Goal: Find specific page/section: Find specific page/section

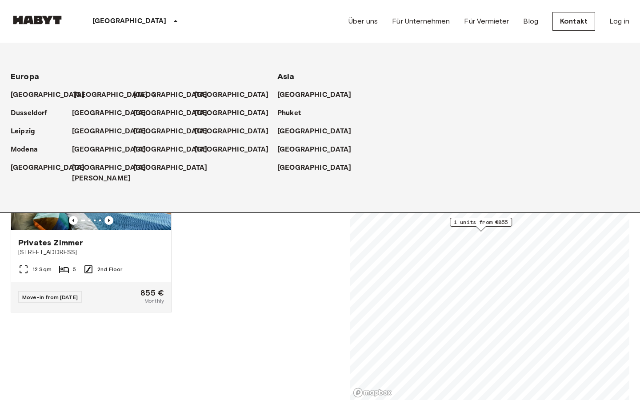
click at [80, 91] on p "[GEOGRAPHIC_DATA]" at bounding box center [111, 95] width 74 height 11
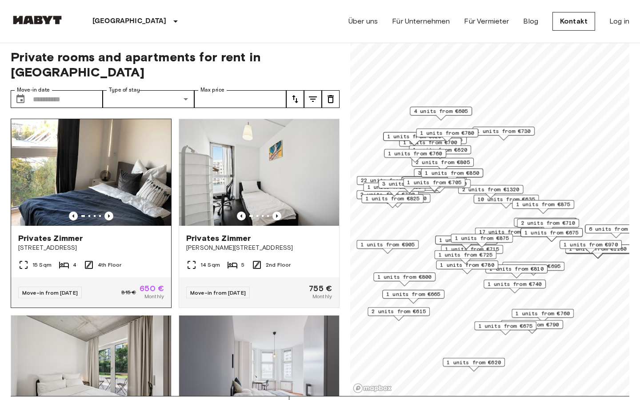
click at [113, 164] on img at bounding box center [91, 172] width 160 height 107
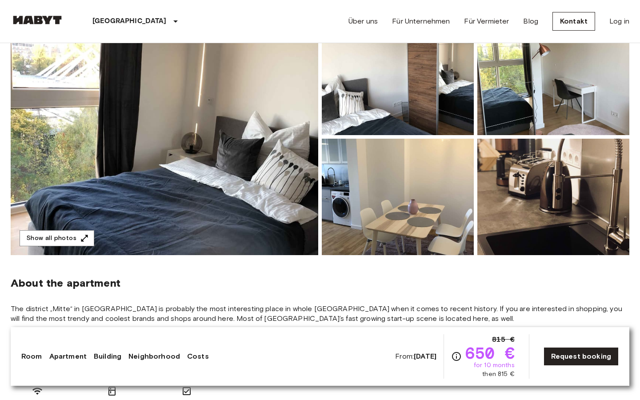
scroll to position [114, 0]
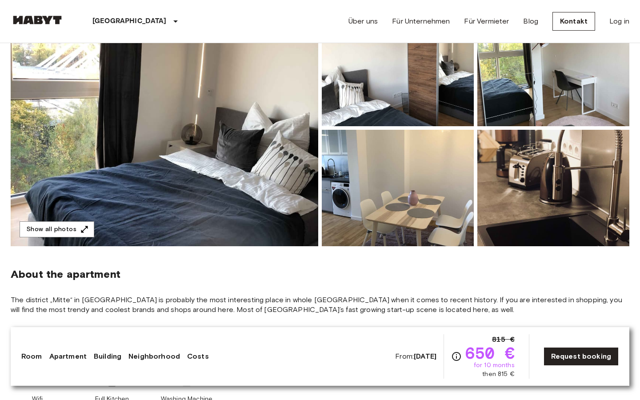
click at [172, 164] on img at bounding box center [165, 128] width 308 height 236
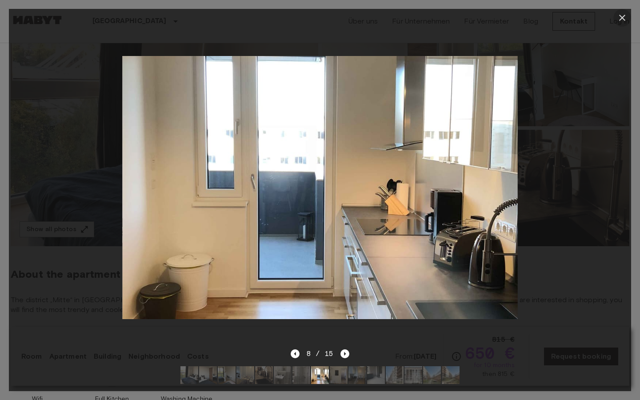
click at [624, 17] on icon "button" at bounding box center [622, 17] width 11 height 11
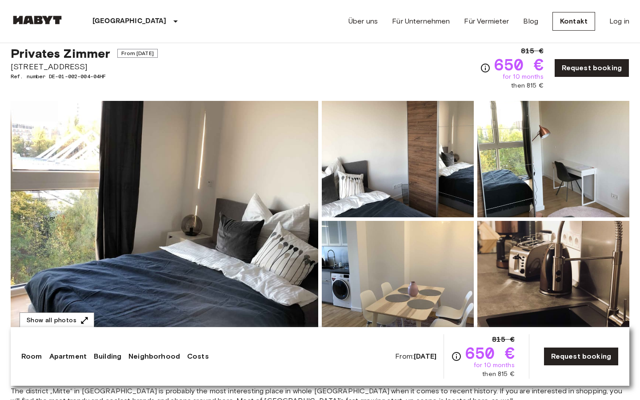
scroll to position [0, 0]
